Goal: Task Accomplishment & Management: Use online tool/utility

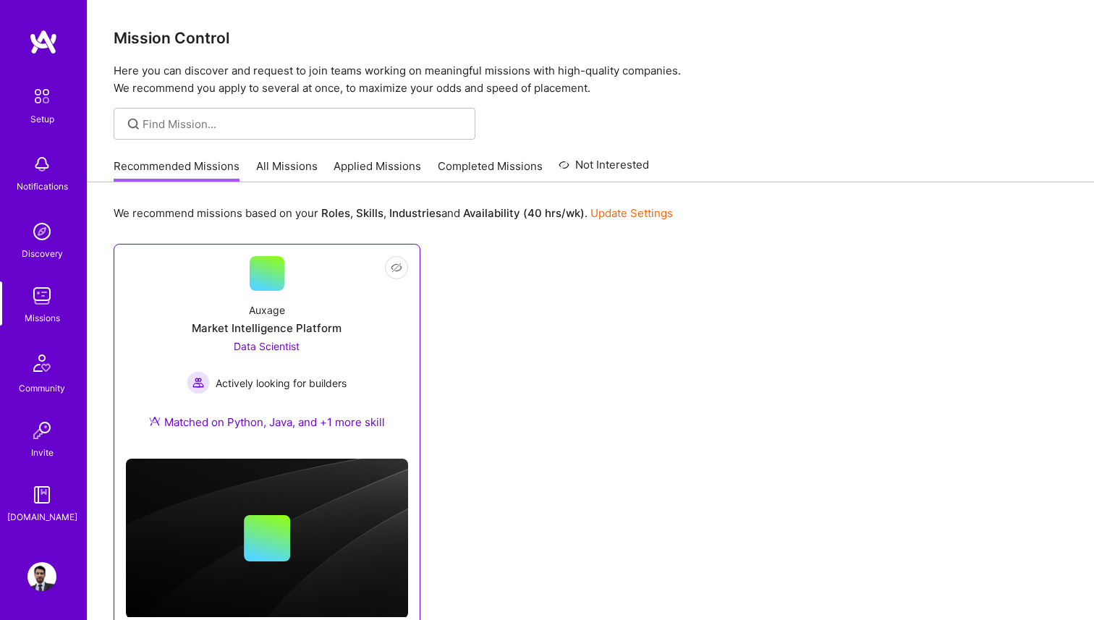
click at [306, 292] on div "Auxage Market Intelligence Platform Data Scientist Actively looking for builder…" at bounding box center [267, 369] width 282 height 156
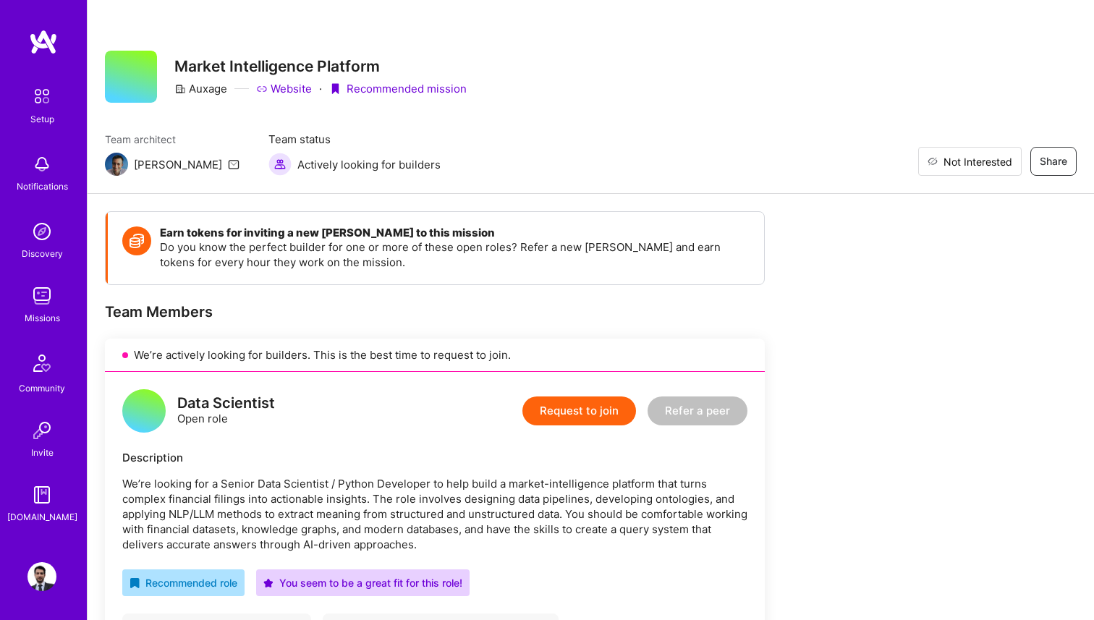
click at [1003, 156] on span "Not Interested" at bounding box center [977, 161] width 69 height 15
click at [34, 285] on img at bounding box center [41, 295] width 29 height 29
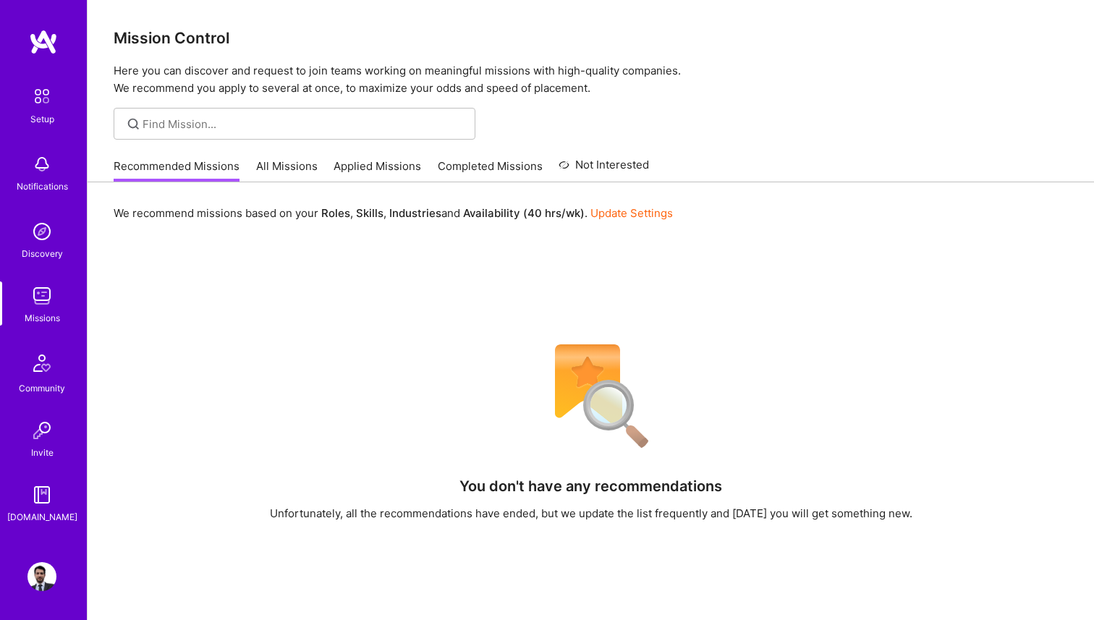
click at [271, 156] on div "Recommended Missions All Missions Applied Missions Completed Missions Not Inter…" at bounding box center [381, 165] width 535 height 31
click at [289, 174] on link "All Missions" at bounding box center [286, 170] width 61 height 24
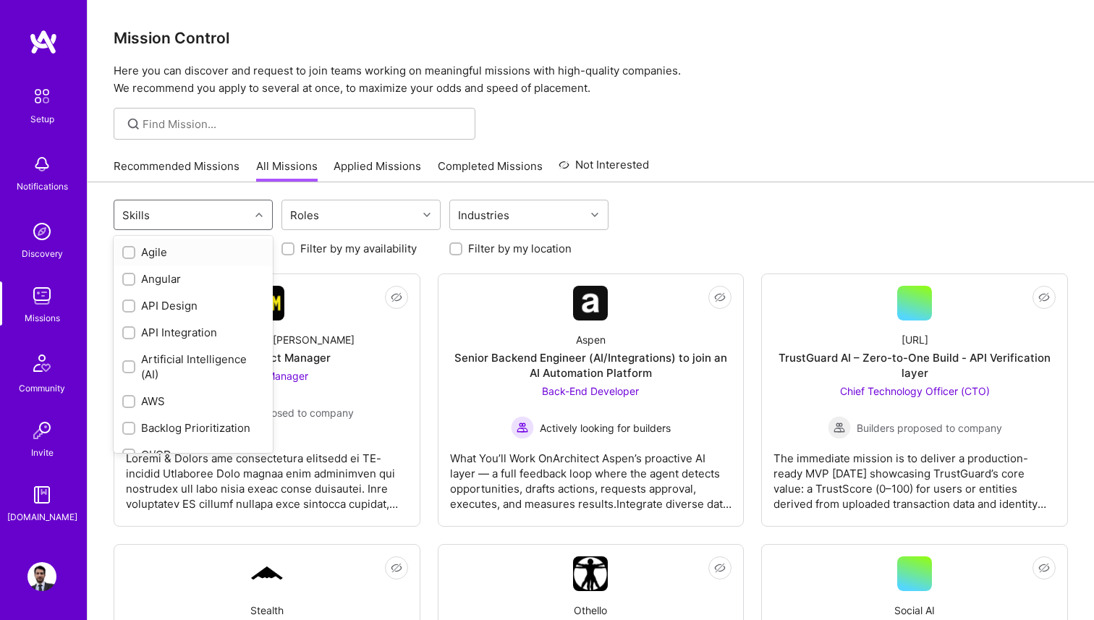
click at [243, 212] on div "Skills" at bounding box center [181, 214] width 135 height 29
type input "go"
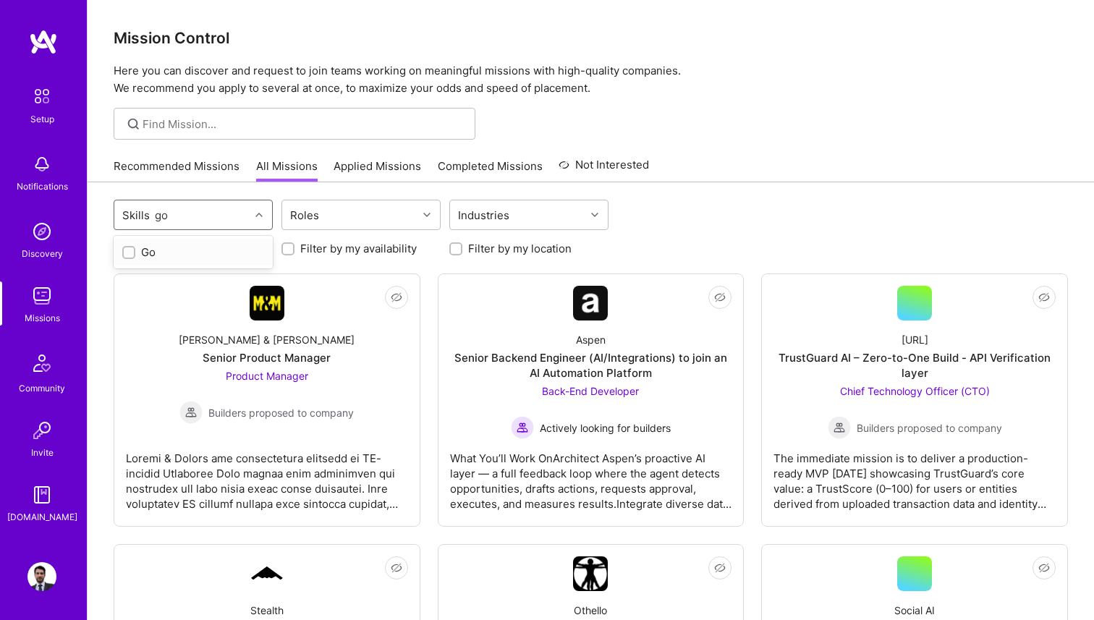
click at [169, 250] on div "Go" at bounding box center [193, 251] width 142 height 15
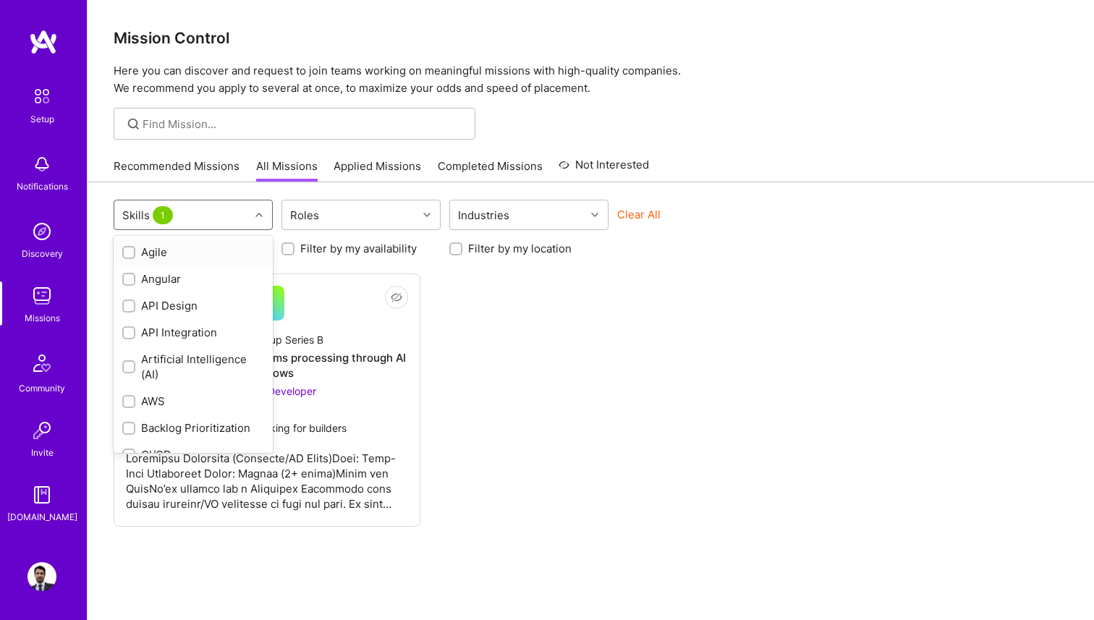
checkbox input "false"
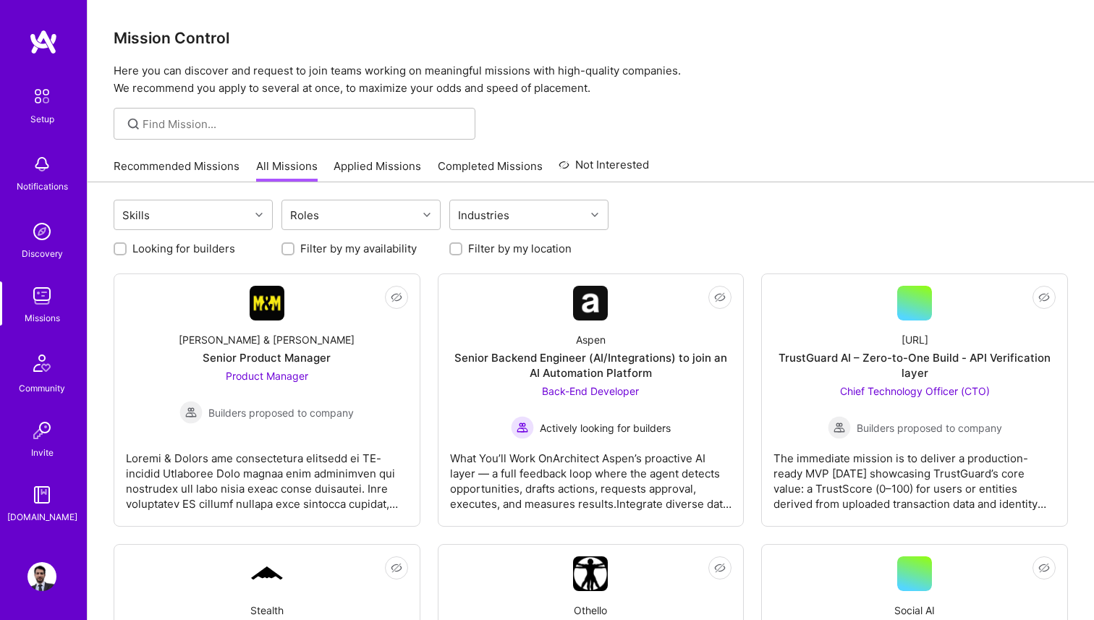
click at [668, 250] on div "Looking for builders Filter by my availability Filter by my location" at bounding box center [591, 245] width 954 height 22
click at [427, 207] on div at bounding box center [428, 214] width 22 height 19
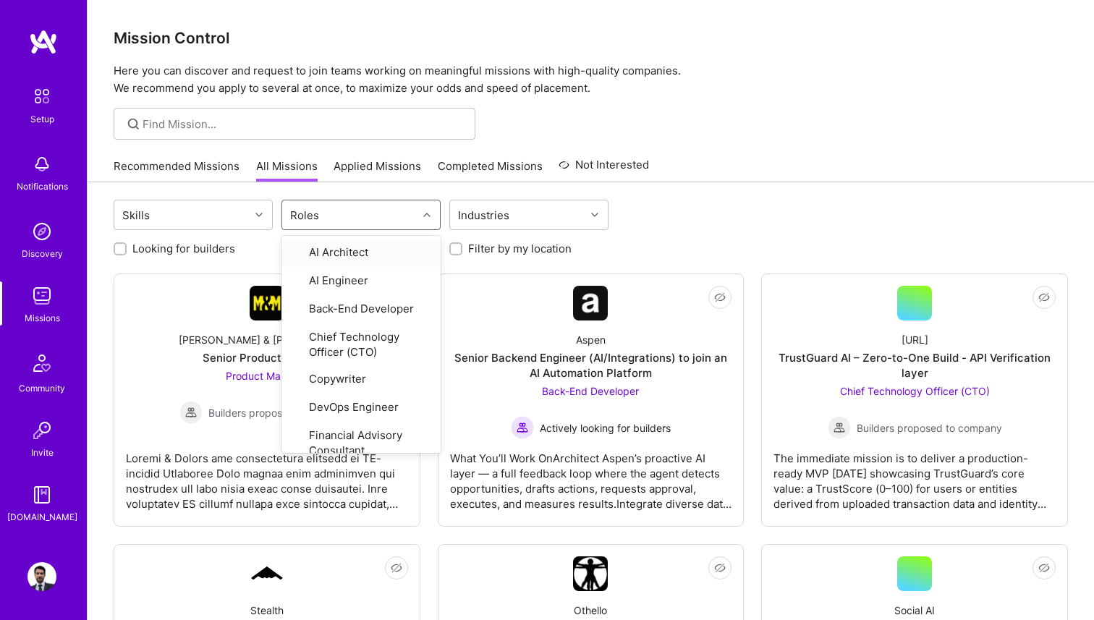
click at [427, 207] on div at bounding box center [428, 214] width 22 height 19
click at [427, 212] on icon at bounding box center [426, 214] width 7 height 7
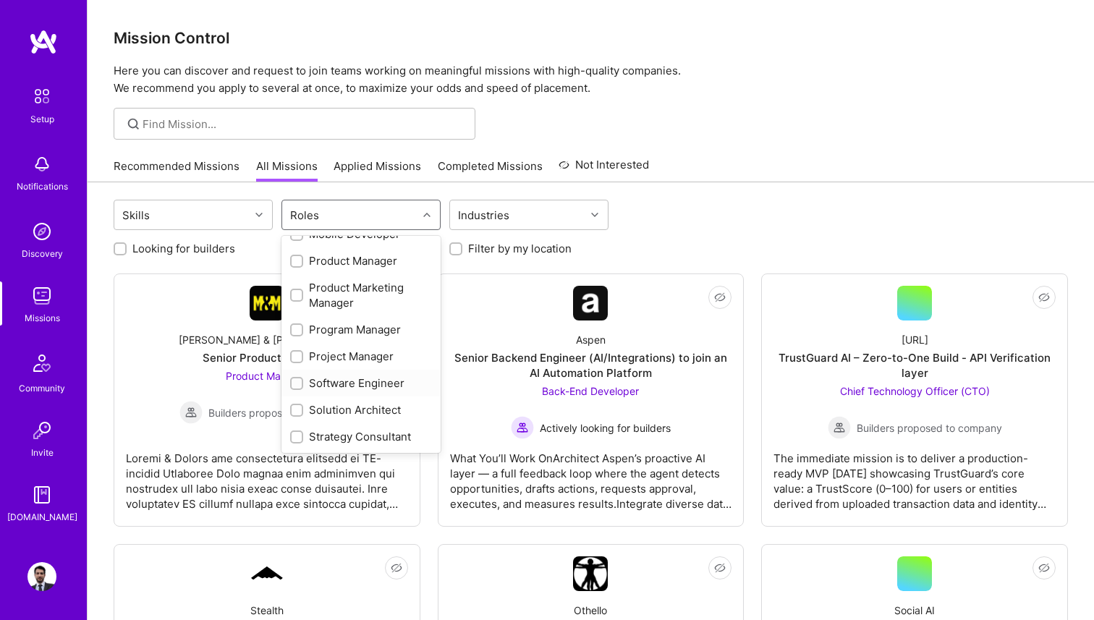
click at [384, 383] on div "Software Engineer" at bounding box center [361, 382] width 142 height 15
checkbox input "true"
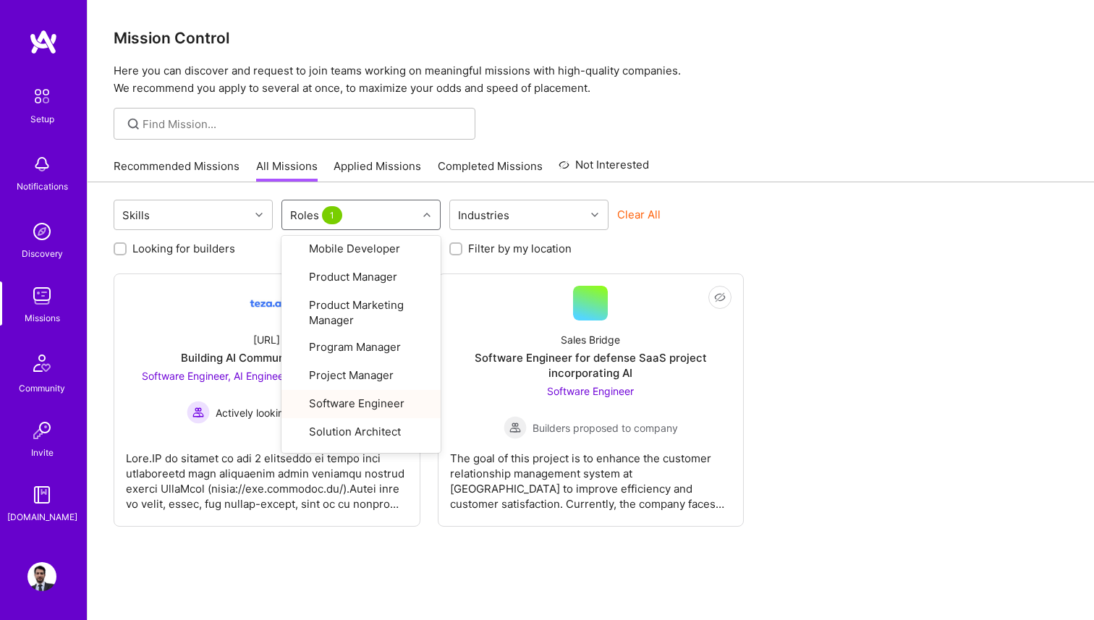
click at [739, 239] on div "Looking for builders Filter by my availability Filter by my location" at bounding box center [591, 245] width 954 height 22
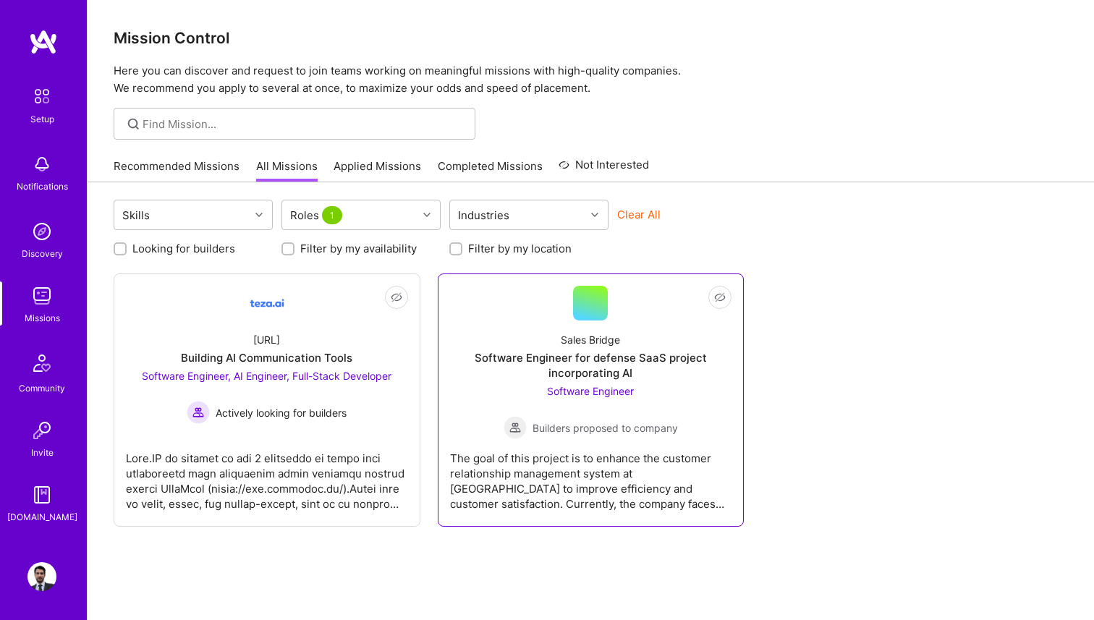
click at [603, 373] on div "Software Engineer for defense SaaS project incorporating AI" at bounding box center [591, 365] width 282 height 30
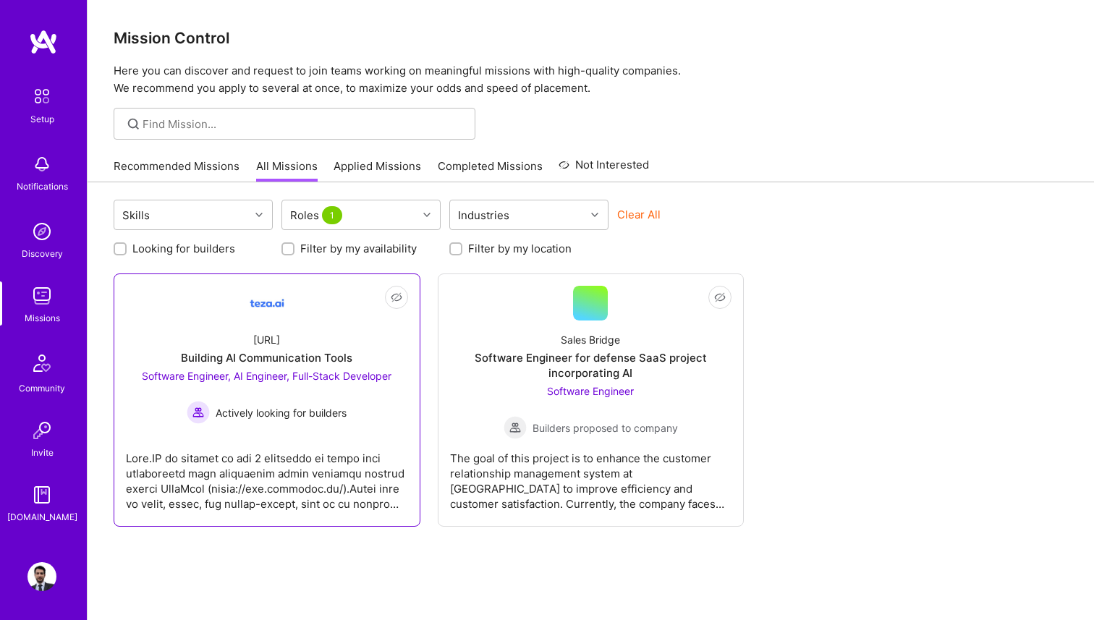
click at [299, 381] on span "Software Engineer, AI Engineer, Full-Stack Developer" at bounding box center [267, 376] width 250 height 12
click at [360, 213] on div "Roles 1" at bounding box center [349, 214] width 135 height 29
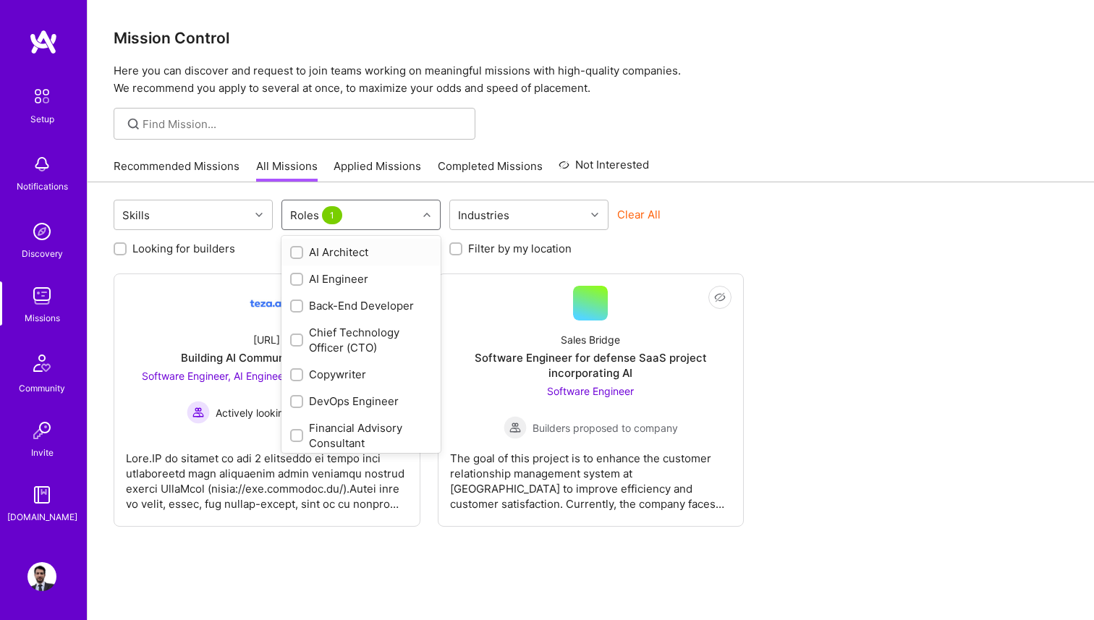
checkbox input "false"
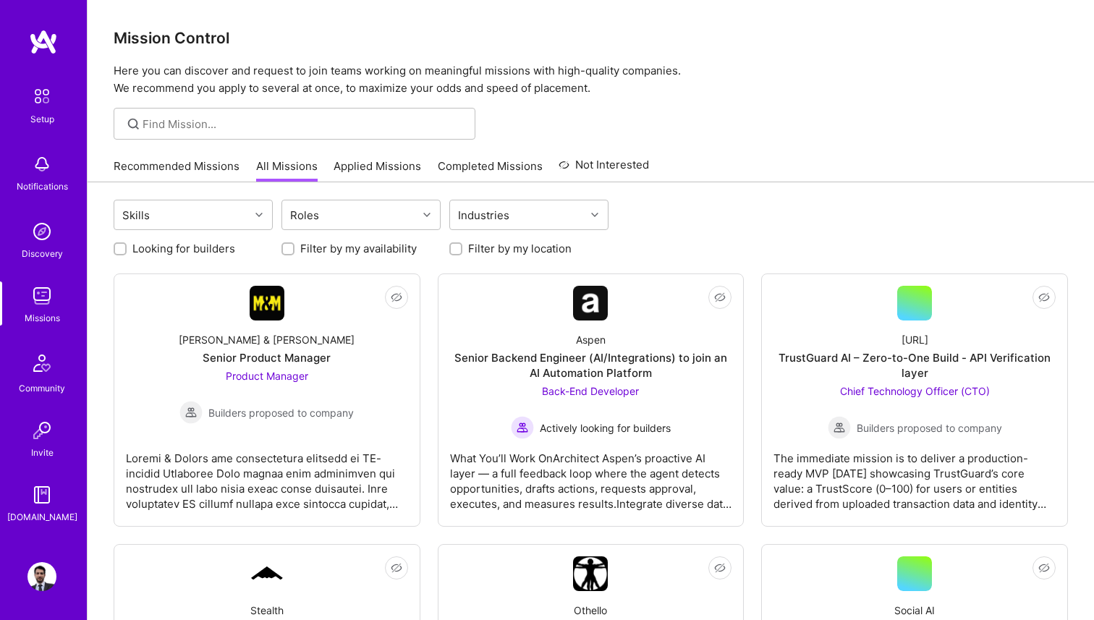
click at [195, 169] on link "Recommended Missions" at bounding box center [177, 170] width 126 height 24
